Goal: Transaction & Acquisition: Purchase product/service

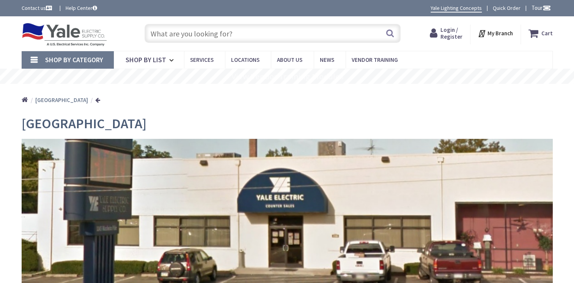
click at [190, 30] on input "text" at bounding box center [272, 33] width 256 height 19
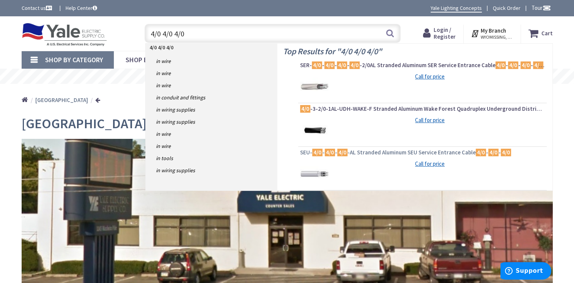
type input "4/0 4/0 4/0"
click at [400, 152] on span "SEU- 4/0 - 4/0 - 4/0 -AL Stranded Aluminum SEU Service Entrance Cable 4/0 - 4/0…" at bounding box center [422, 153] width 245 height 8
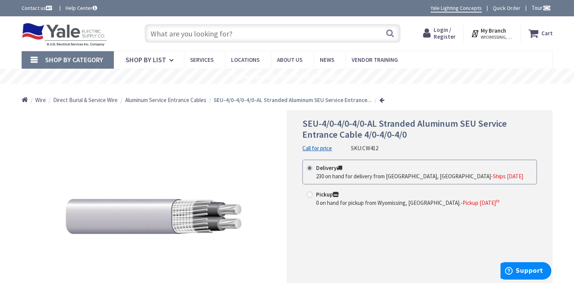
click at [488, 33] on strong "My Branch" at bounding box center [492, 30] width 25 height 7
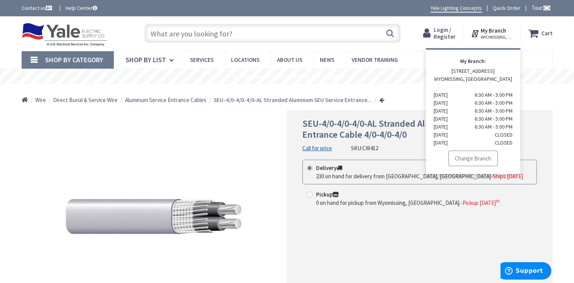
click at [472, 159] on link "Change Branch" at bounding box center [472, 159] width 49 height 16
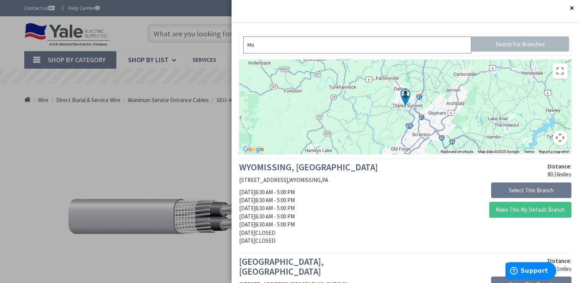
type input "M"
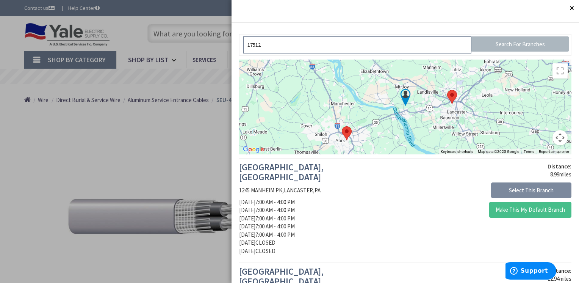
type input "17512"
click at [538, 191] on button "Select This Branch" at bounding box center [531, 190] width 80 height 16
